Goal: Manage account settings

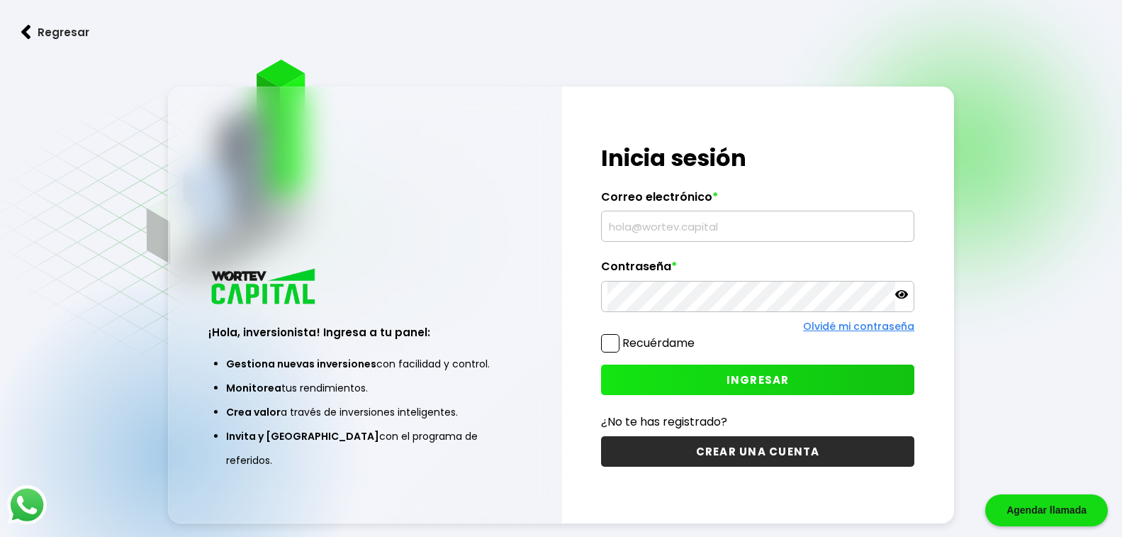
type input "[EMAIL_ADDRESS][DOMAIN_NAME]"
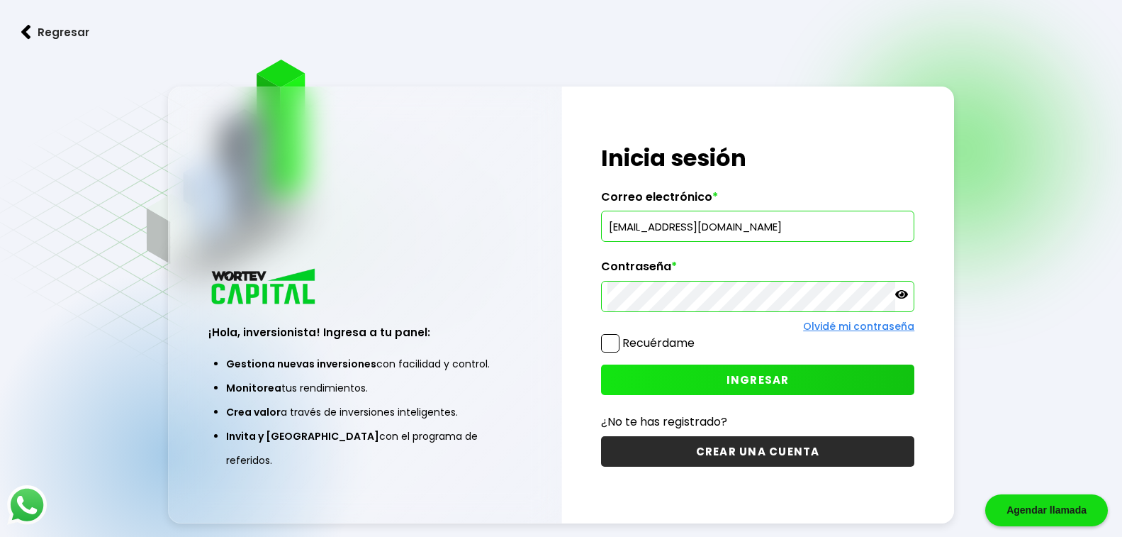
click at [613, 345] on span at bounding box center [610, 343] width 18 height 18
click at [698, 336] on input "Recuérdame" at bounding box center [698, 336] width 0 height 0
click at [758, 376] on span "INGRESAR" at bounding box center [758, 379] width 63 height 15
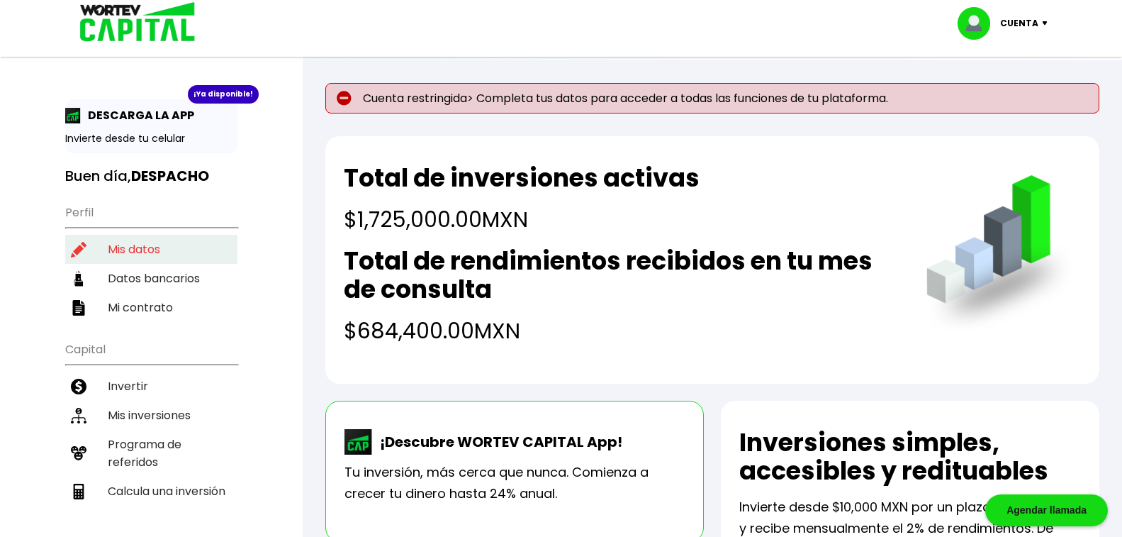
click at [142, 247] on li "Mis datos" at bounding box center [151, 249] width 172 height 29
select select "DF"
select select "Inbursa"
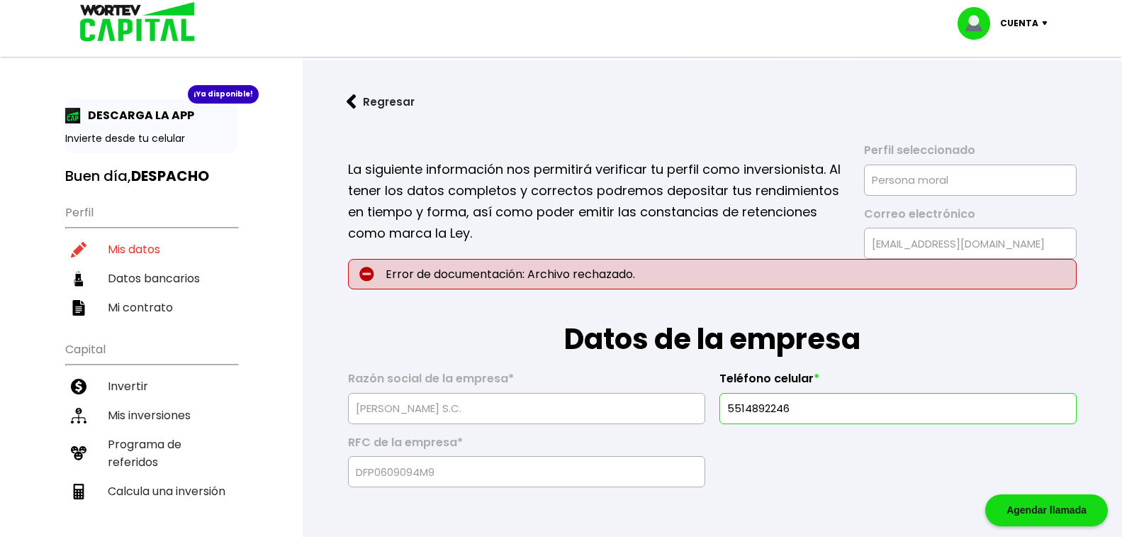
click at [373, 103] on button "Regresar" at bounding box center [380, 102] width 111 height 38
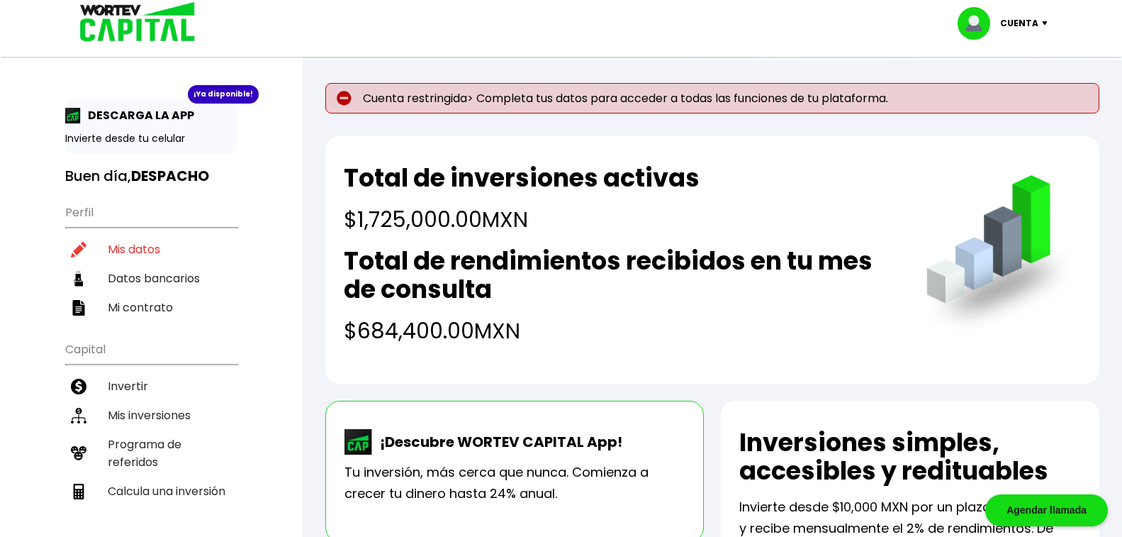
click at [1047, 23] on img at bounding box center [1047, 23] width 19 height 4
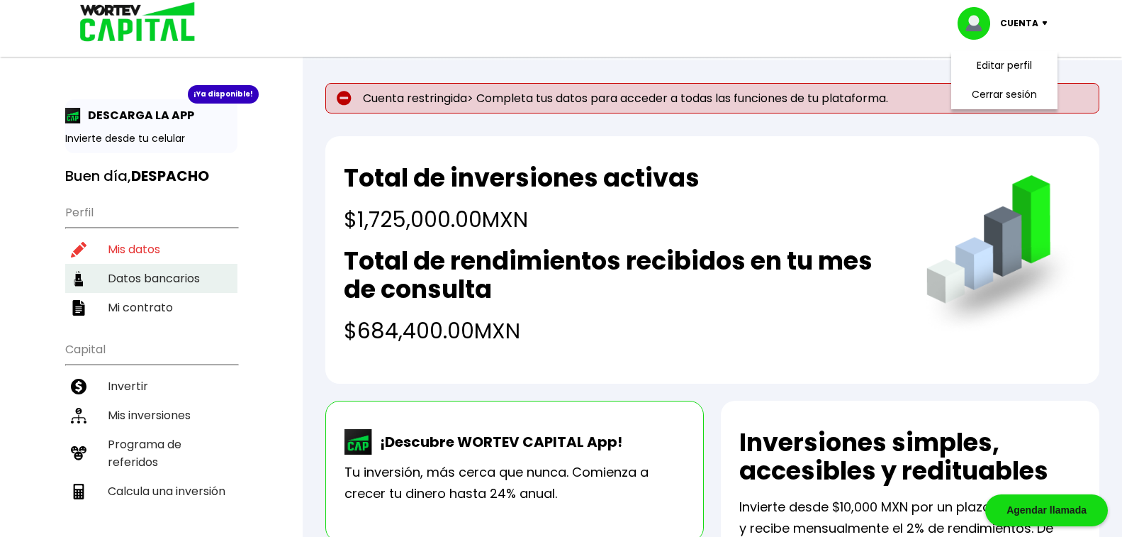
click at [139, 274] on li "Datos bancarios" at bounding box center [151, 278] width 172 height 29
select select "Inbursa"
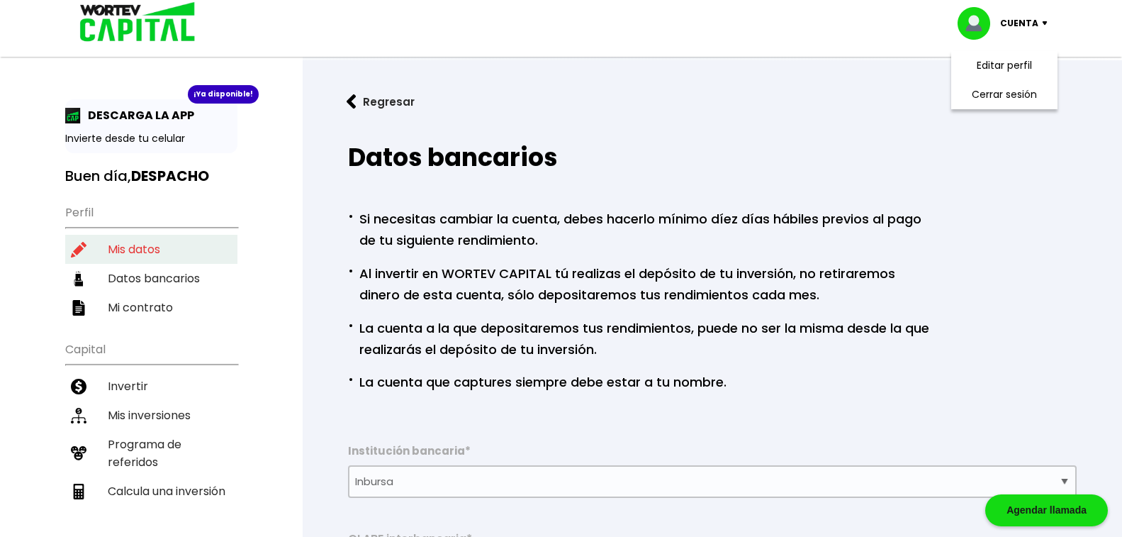
click at [132, 246] on li "Mis datos" at bounding box center [151, 249] width 172 height 29
select select "DF"
select select "Inbursa"
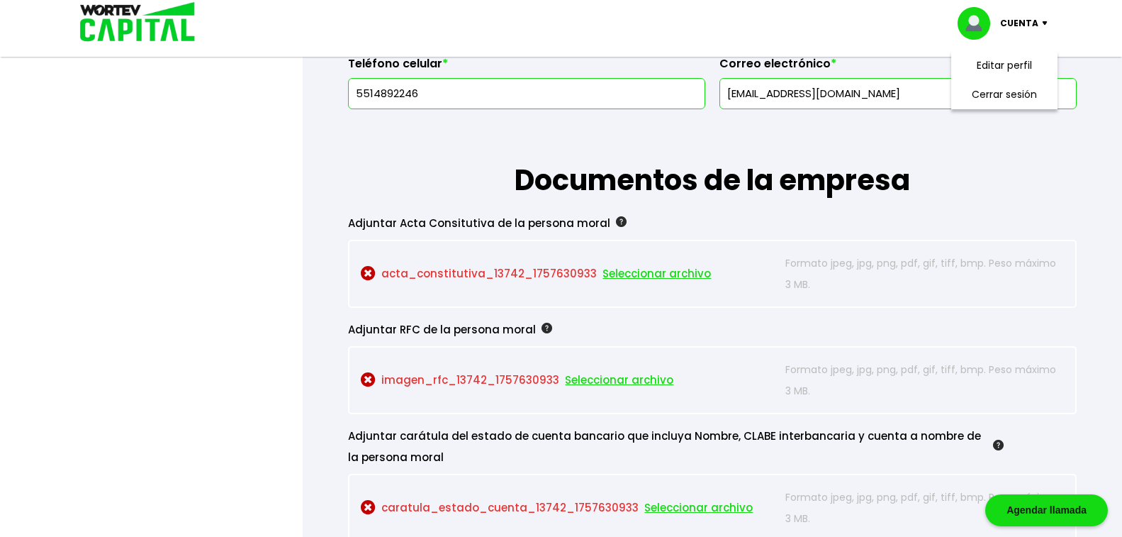
scroll to position [1182, 0]
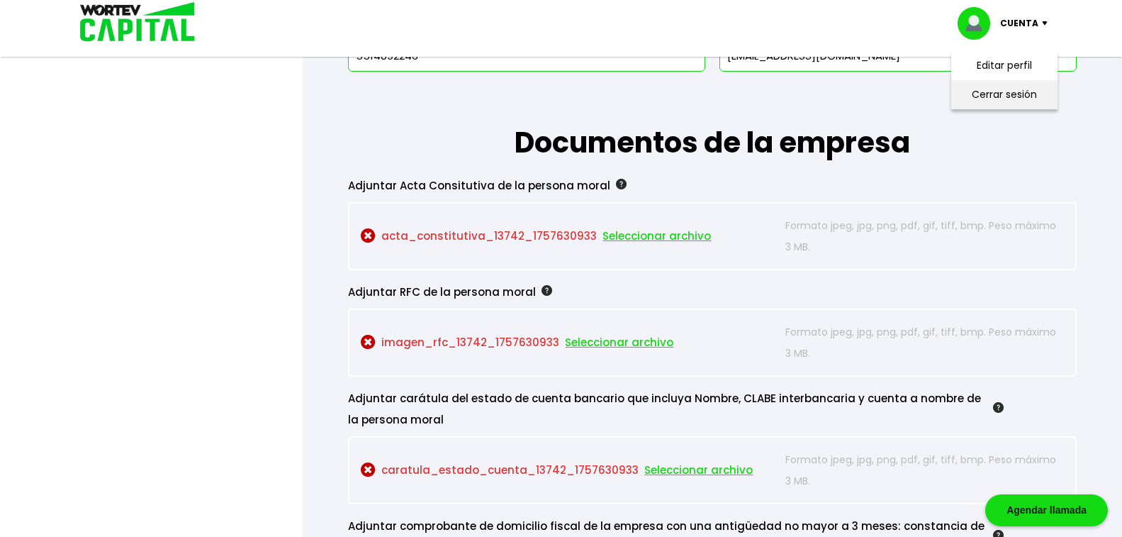
click at [997, 92] on li "Cerrar sesión" at bounding box center [1004, 94] width 113 height 29
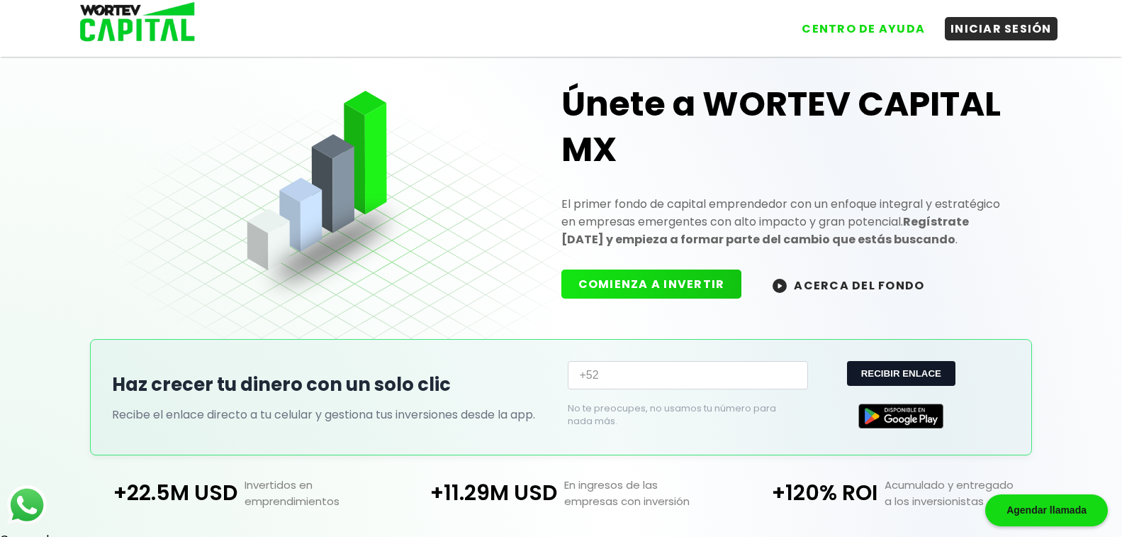
scroll to position [337, 0]
